Goal: Information Seeking & Learning: Compare options

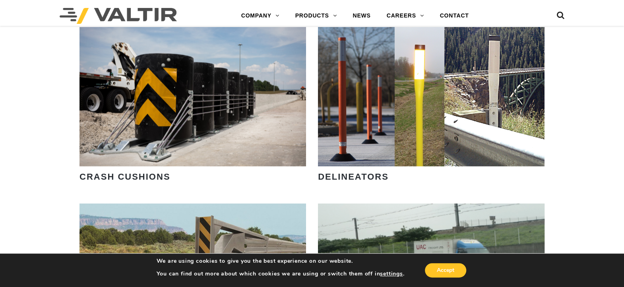
scroll to position [636, 0]
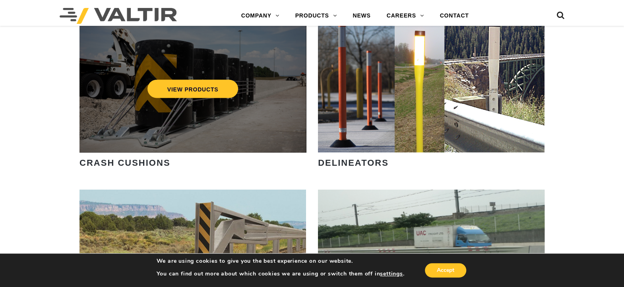
click at [224, 120] on div "VIEW PRODUCTS" at bounding box center [193, 82] width 227 height 139
click at [187, 93] on link "VIEW PRODUCTS" at bounding box center [193, 89] width 91 height 18
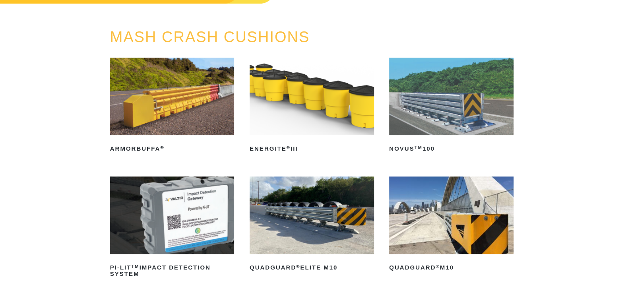
scroll to position [79, 0]
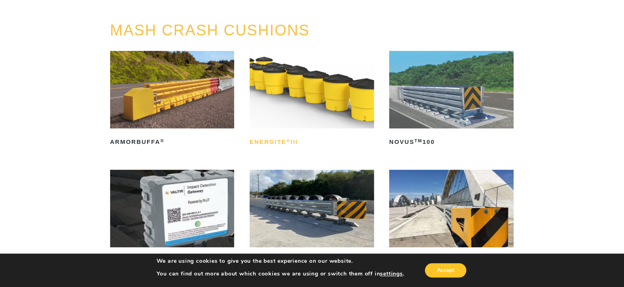
click at [277, 142] on h2 "ENERGITE ® III" at bounding box center [312, 142] width 124 height 13
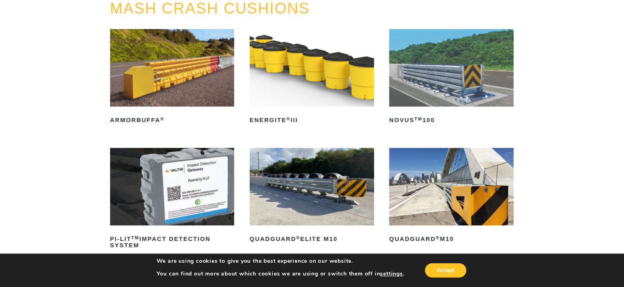
scroll to position [119, 0]
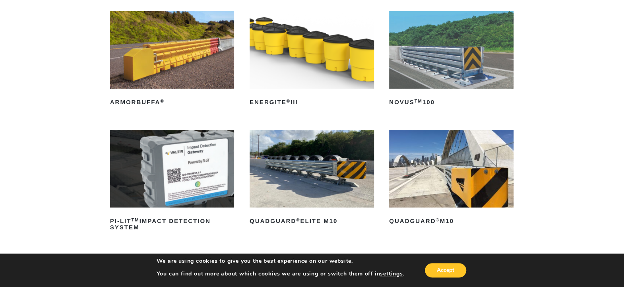
click at [334, 176] on img at bounding box center [312, 169] width 124 height 78
click at [462, 177] on img at bounding box center [451, 169] width 124 height 78
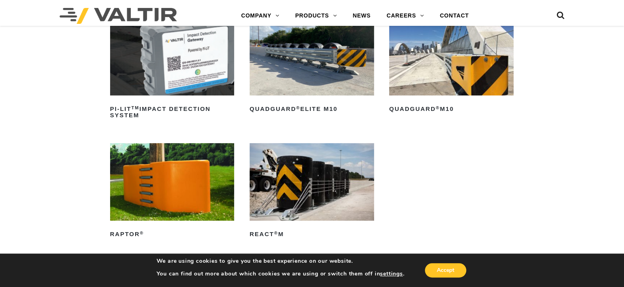
scroll to position [238, 0]
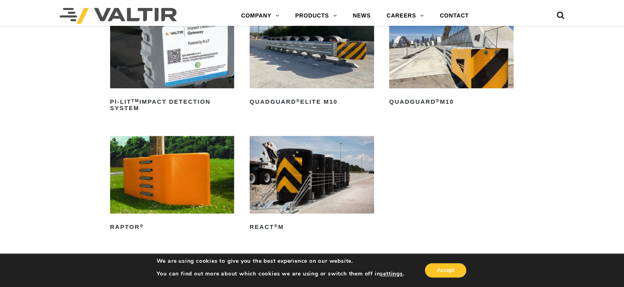
click at [328, 179] on img at bounding box center [312, 175] width 124 height 78
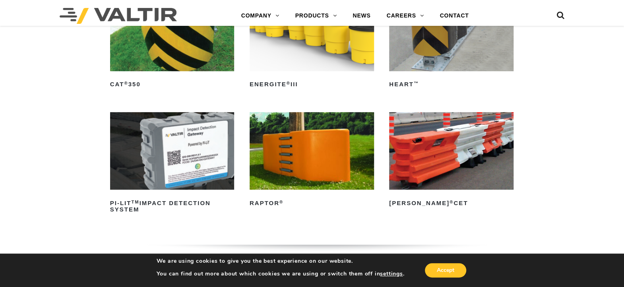
scroll to position [2147, 0]
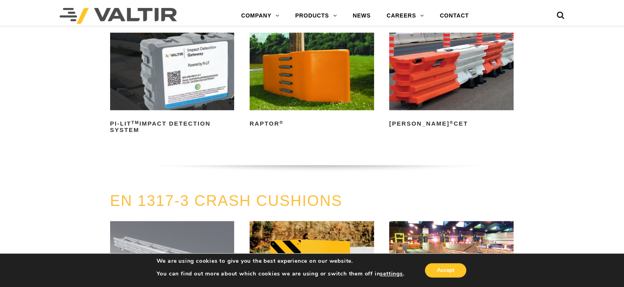
click at [428, 78] on img at bounding box center [451, 72] width 124 height 78
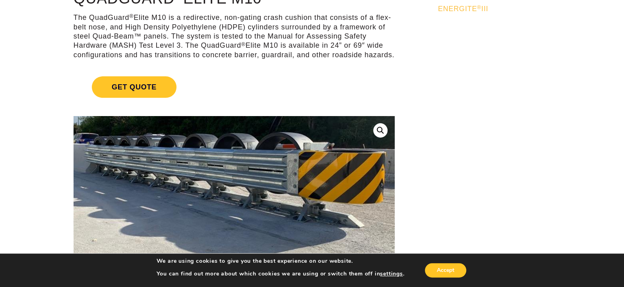
scroll to position [79, 0]
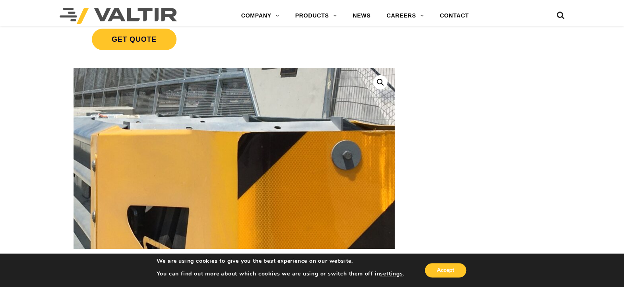
scroll to position [198, 0]
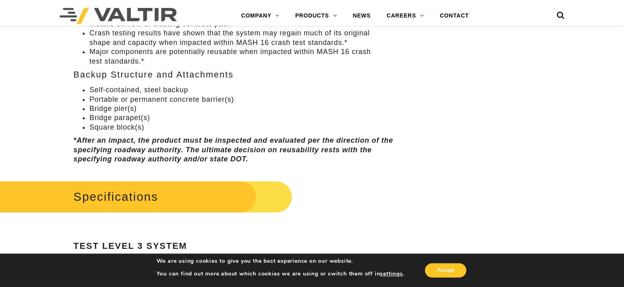
scroll to position [517, 0]
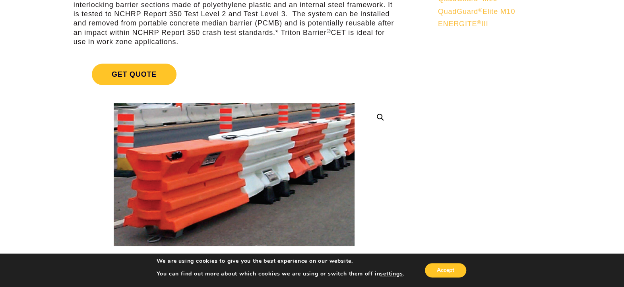
scroll to position [119, 0]
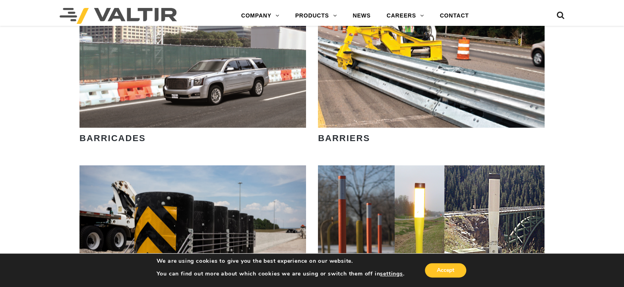
scroll to position [557, 0]
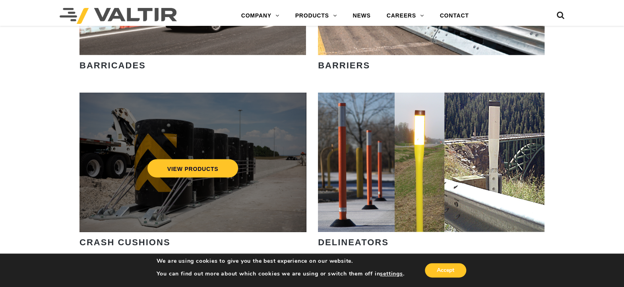
click at [216, 188] on div "VIEW PRODUCTS" at bounding box center [193, 162] width 227 height 139
click at [214, 167] on link "VIEW PRODUCTS" at bounding box center [193, 168] width 91 height 18
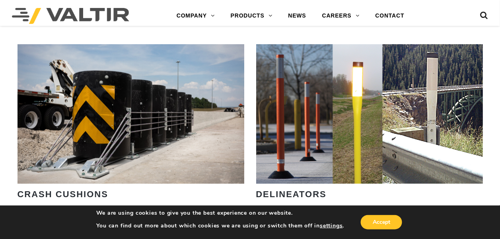
scroll to position [508, 0]
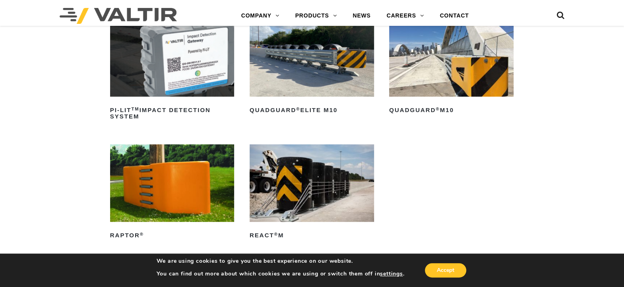
scroll to position [238, 0]
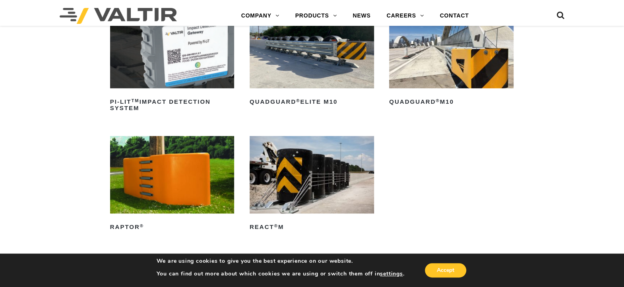
click at [291, 173] on img at bounding box center [312, 175] width 124 height 78
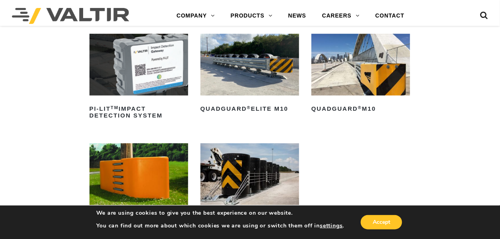
scroll to position [132, 0]
